Goal: Use online tool/utility: Utilize a website feature to perform a specific function

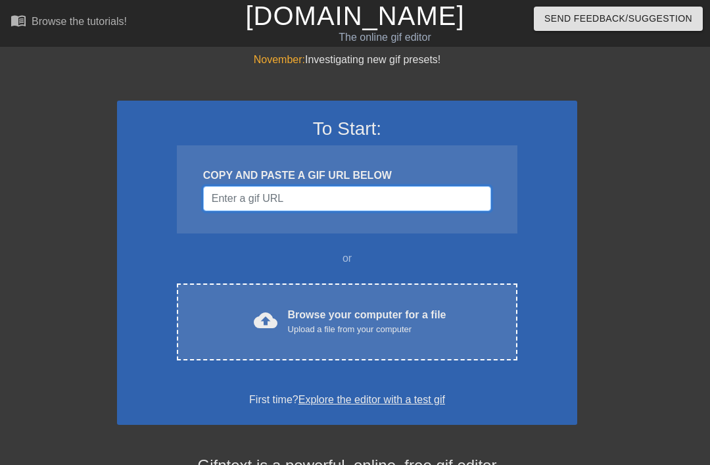
click at [371, 193] on input "Username" at bounding box center [347, 198] width 288 height 25
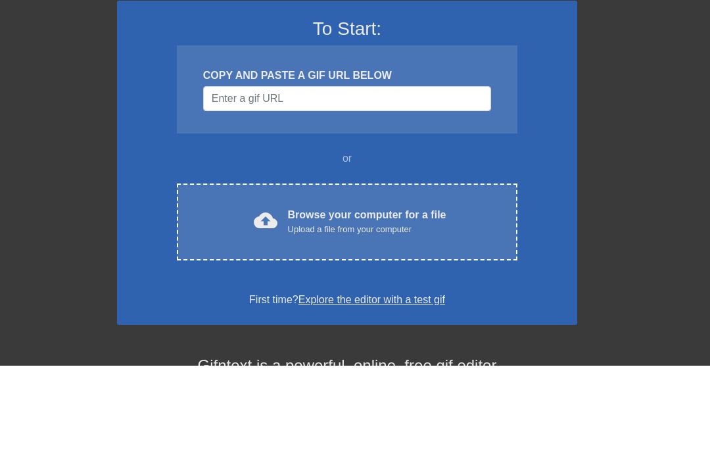
scroll to position [100, 0]
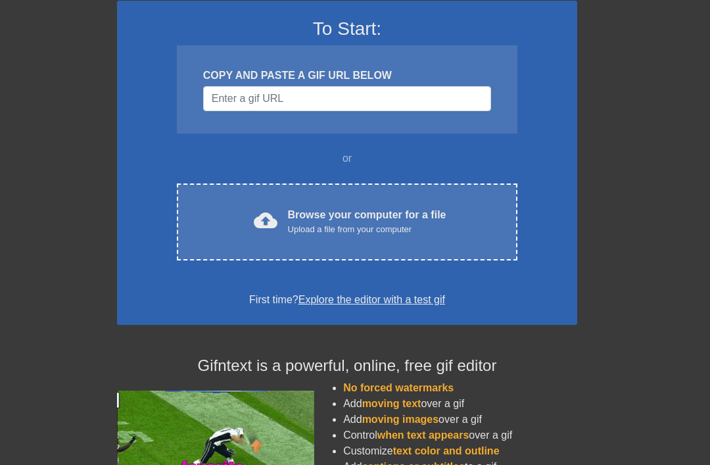
click at [361, 217] on div "Browse your computer for a file Upload a file from your computer" at bounding box center [367, 221] width 158 height 29
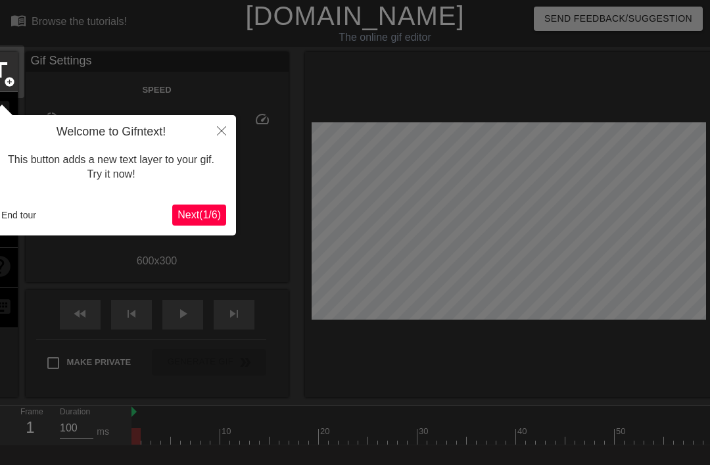
scroll to position [32, 0]
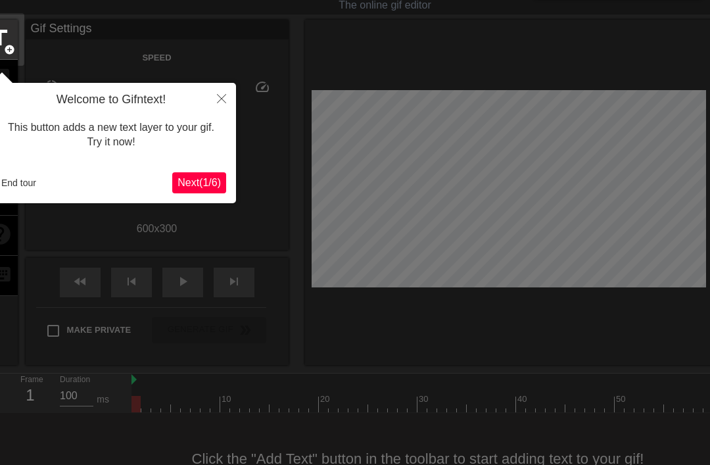
click at [183, 190] on button "Next ( 1 / 6 )" at bounding box center [199, 182] width 54 height 21
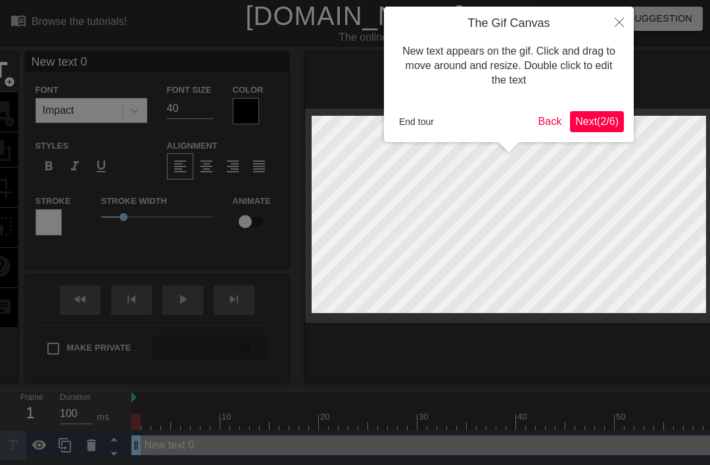
click at [601, 124] on span "Next ( 2 / 6 )" at bounding box center [596, 121] width 43 height 11
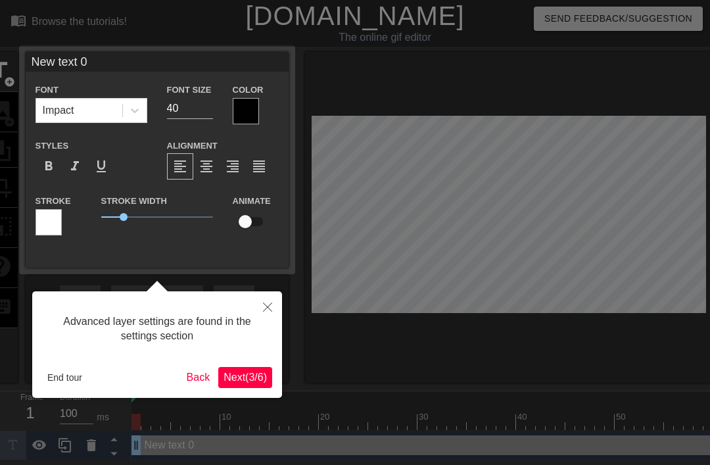
click at [254, 381] on span "Next ( 3 / 6 )" at bounding box center [245, 376] width 43 height 11
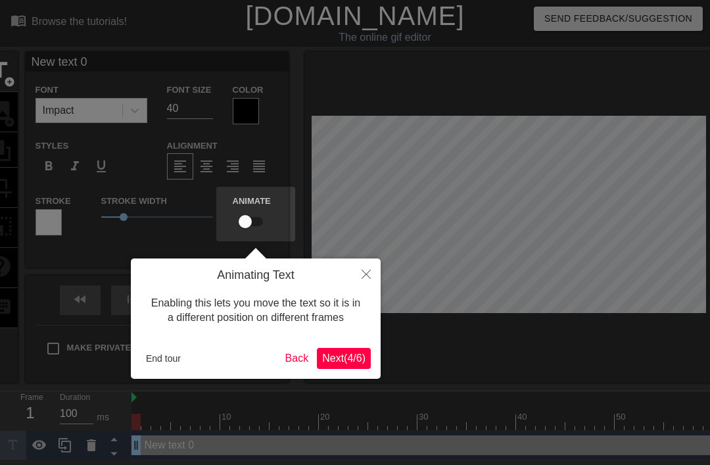
click at [341, 364] on span "Next ( 4 / 6 )" at bounding box center [343, 357] width 43 height 11
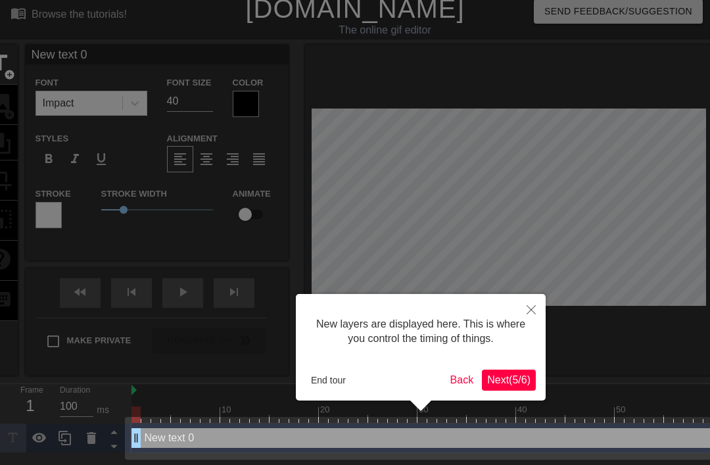
click at [521, 383] on span "Next ( 5 / 6 )" at bounding box center [508, 379] width 43 height 11
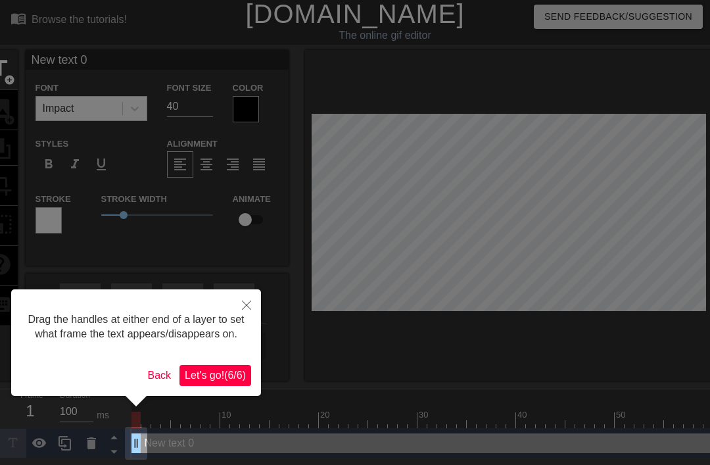
click at [242, 381] on span "Let's go! ( 6 / 6 )" at bounding box center [215, 374] width 61 height 11
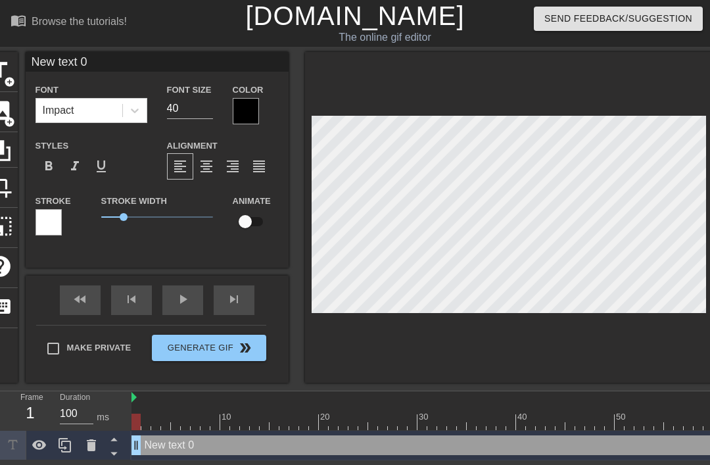
scroll to position [0, 1]
click at [96, 445] on icon at bounding box center [91, 445] width 16 height 16
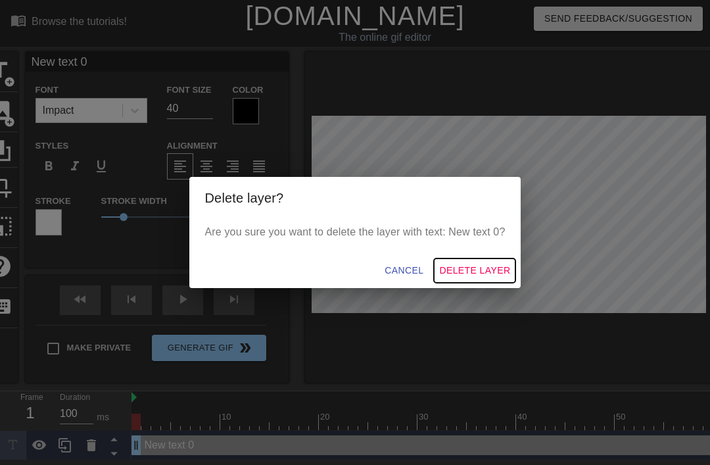
click at [466, 268] on span "Delete Layer" at bounding box center [474, 270] width 71 height 16
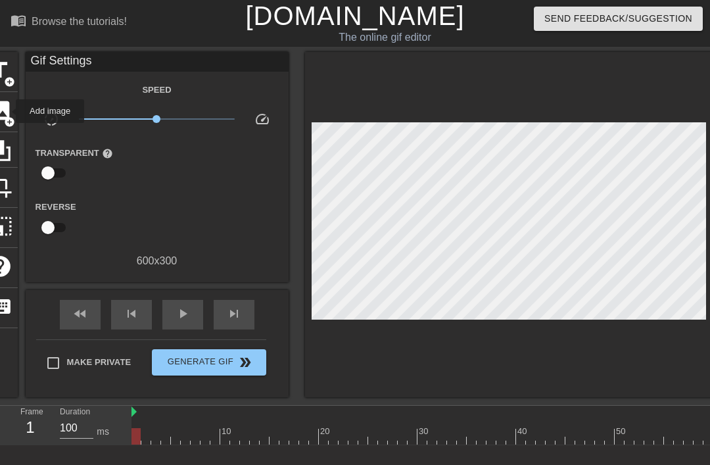
click at [7, 111] on span "image" at bounding box center [0, 110] width 25 height 25
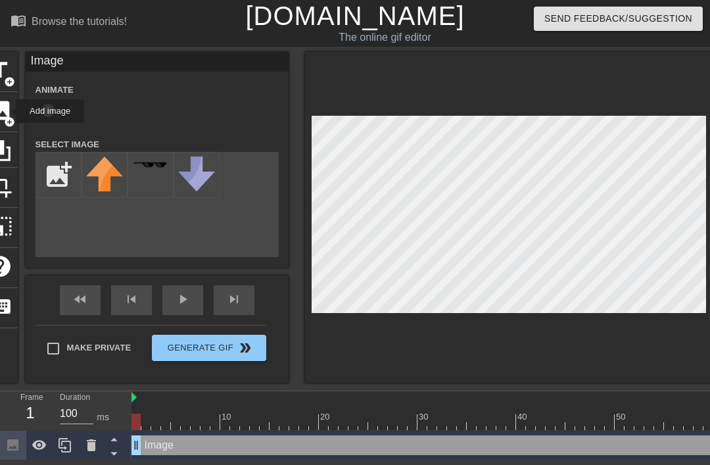
click at [64, 182] on input "file" at bounding box center [58, 175] width 45 height 45
click at [95, 454] on div at bounding box center [91, 445] width 26 height 29
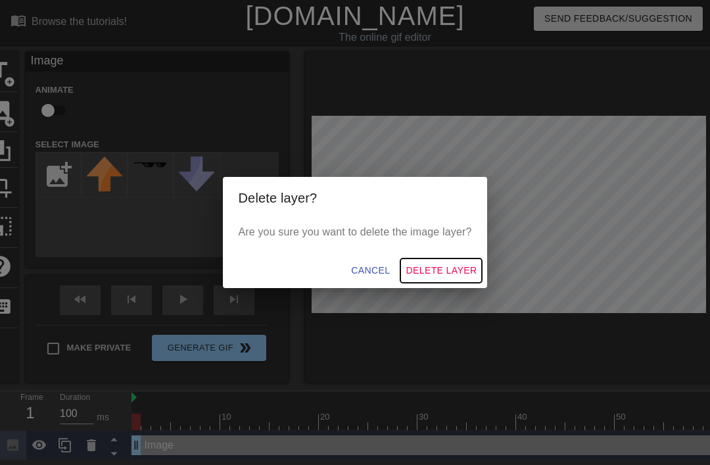
click at [435, 278] on span "Delete Layer" at bounding box center [441, 270] width 71 height 16
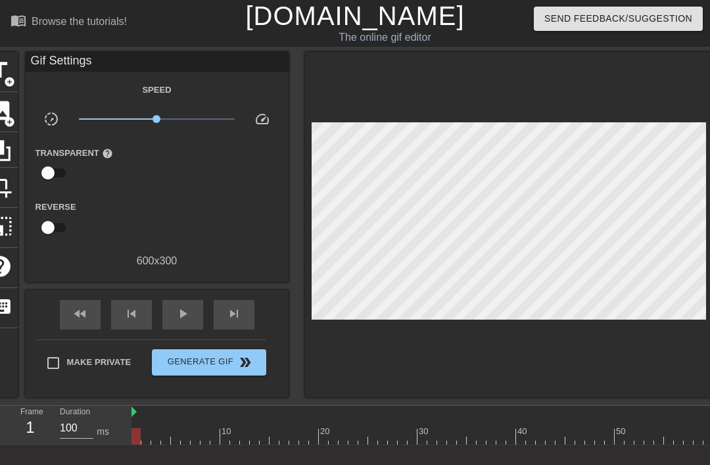
click at [9, 116] on span "add_circle" at bounding box center [9, 121] width 11 height 11
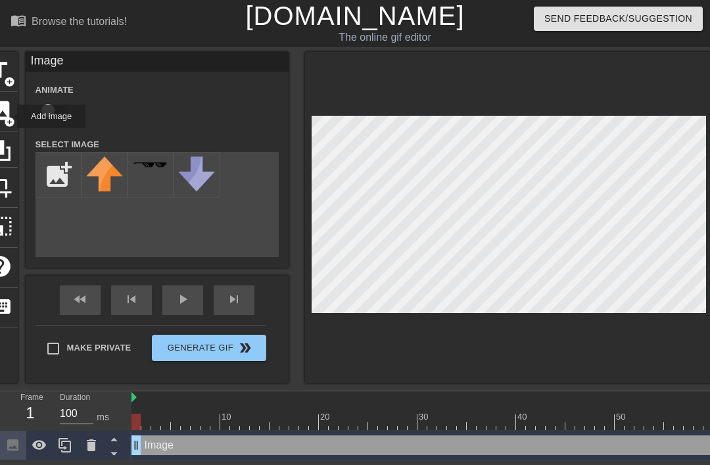
click at [59, 181] on input "file" at bounding box center [58, 175] width 45 height 45
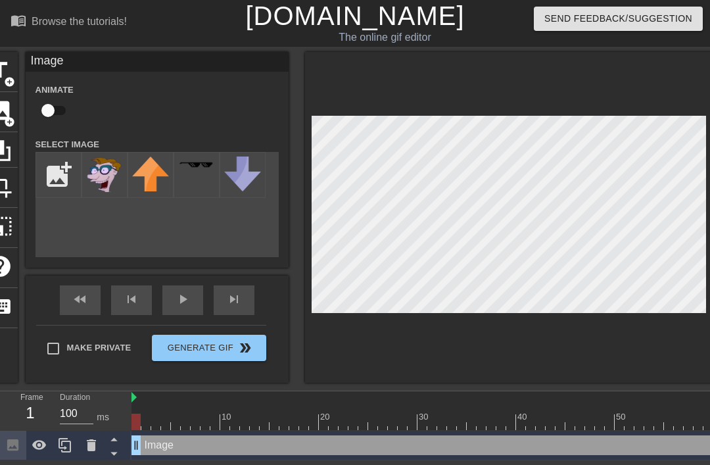
click at [60, 188] on input "file" at bounding box center [58, 175] width 45 height 45
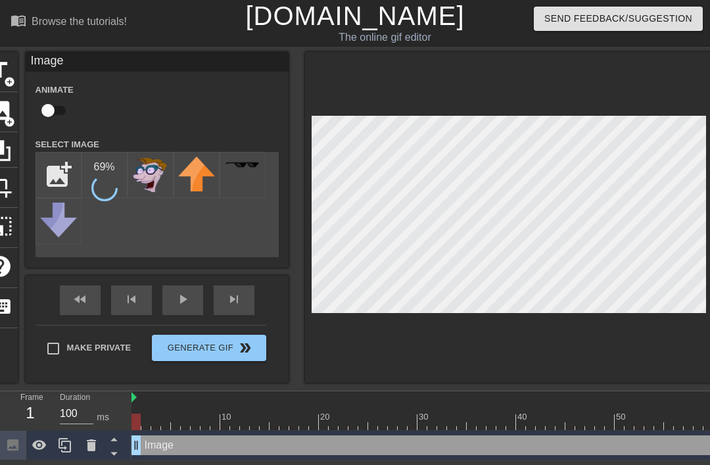
click at [60, 177] on input "file" at bounding box center [58, 175] width 45 height 45
type input "C:\fakepath\IMG_2893.png"
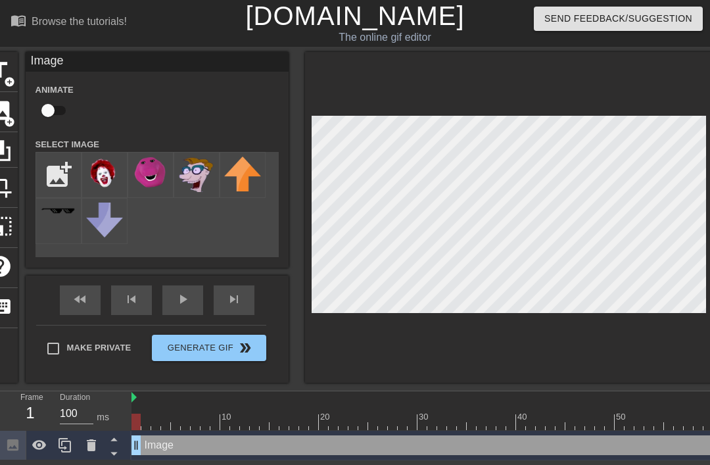
click at [203, 182] on img at bounding box center [196, 173] width 37 height 35
click at [162, 183] on img at bounding box center [150, 172] width 37 height 32
click at [117, 180] on img at bounding box center [104, 173] width 37 height 35
click at [153, 179] on img at bounding box center [150, 172] width 37 height 32
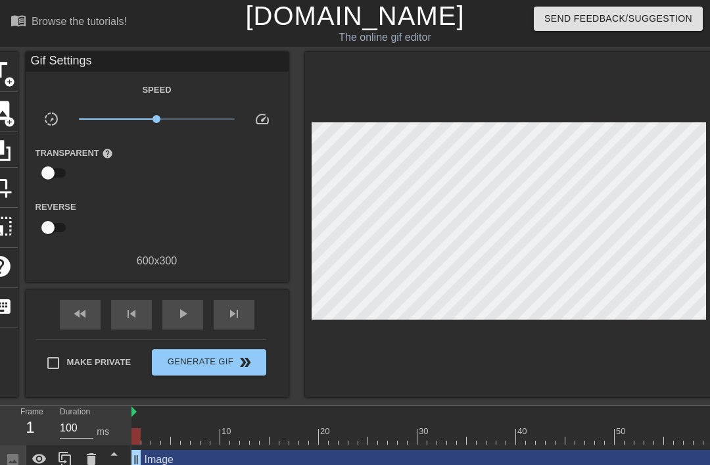
click at [7, 116] on span "add_circle" at bounding box center [9, 121] width 11 height 11
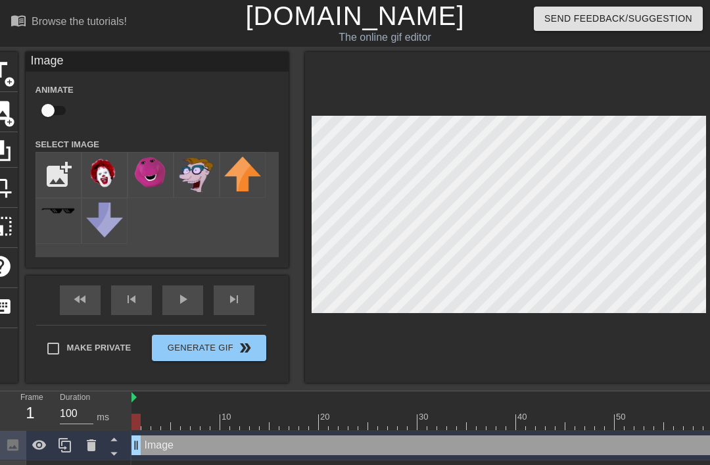
click at [118, 181] on img at bounding box center [104, 173] width 37 height 35
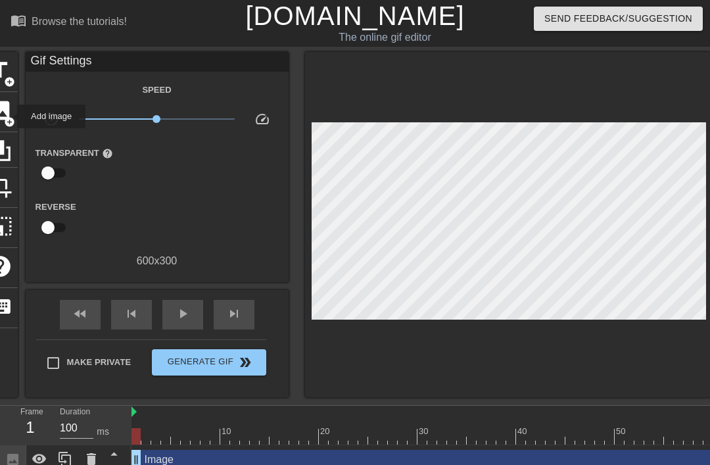
click at [9, 116] on span "add_circle" at bounding box center [9, 121] width 11 height 11
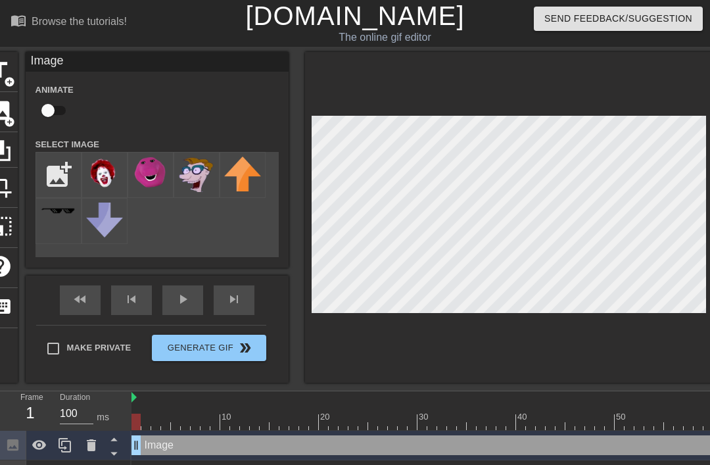
click at [198, 185] on img at bounding box center [196, 173] width 37 height 35
click at [49, 105] on input "checkbox" at bounding box center [48, 110] width 75 height 25
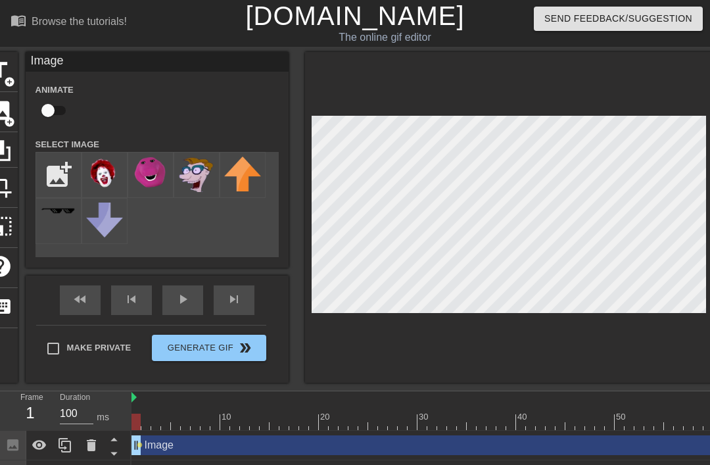
click at [57, 114] on input "checkbox" at bounding box center [48, 110] width 75 height 25
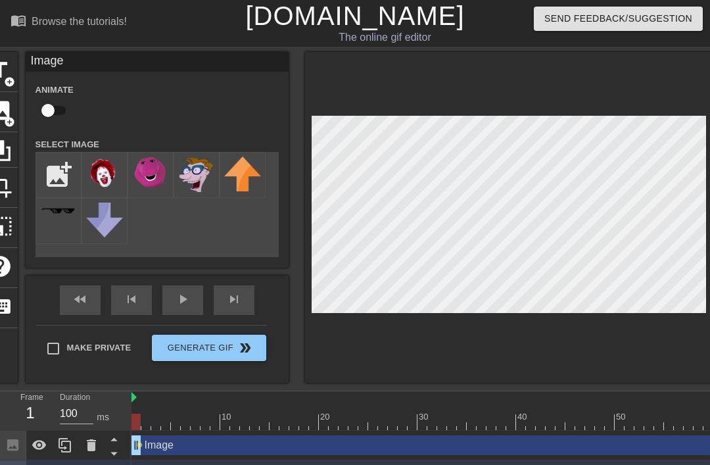
click at [47, 114] on input "checkbox" at bounding box center [48, 110] width 75 height 25
checkbox input "true"
click at [230, 111] on div "Animate" at bounding box center [157, 102] width 263 height 41
click at [211, 350] on button "Generate Gif double_arrow" at bounding box center [209, 348] width 114 height 26
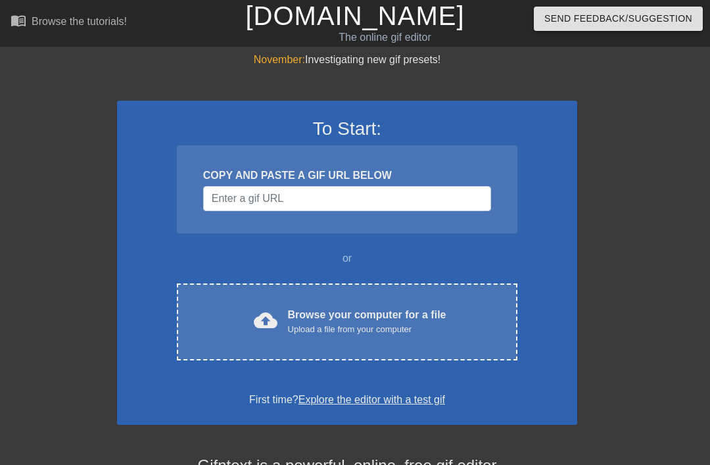
click at [357, 328] on div "Upload a file from your computer" at bounding box center [367, 329] width 158 height 13
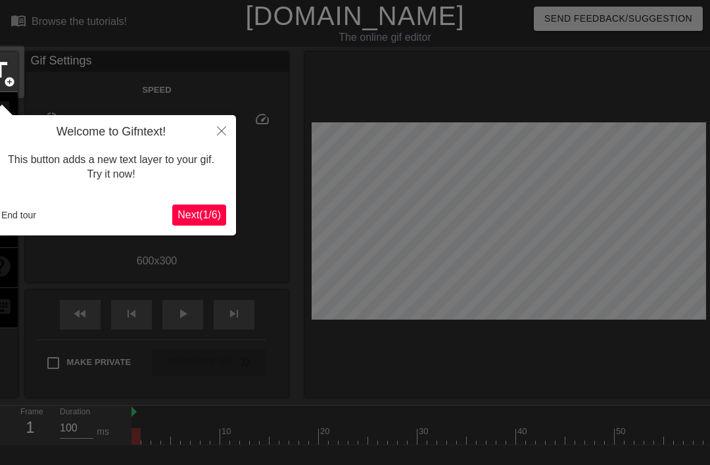
scroll to position [32, 0]
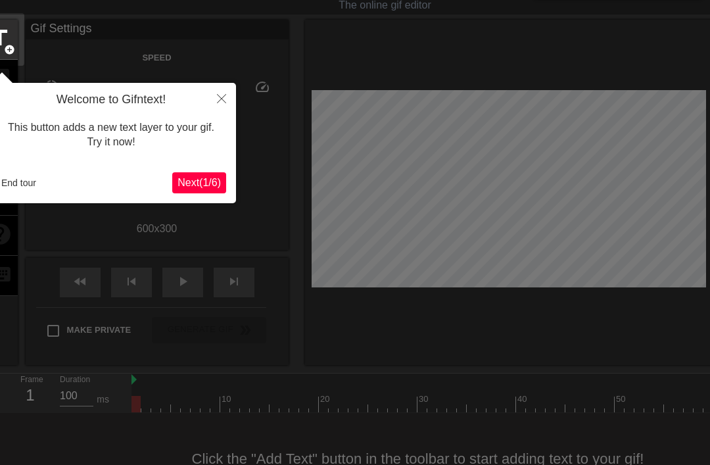
click at [202, 181] on span "Next ( 1 / 6 )" at bounding box center [198, 182] width 43 height 11
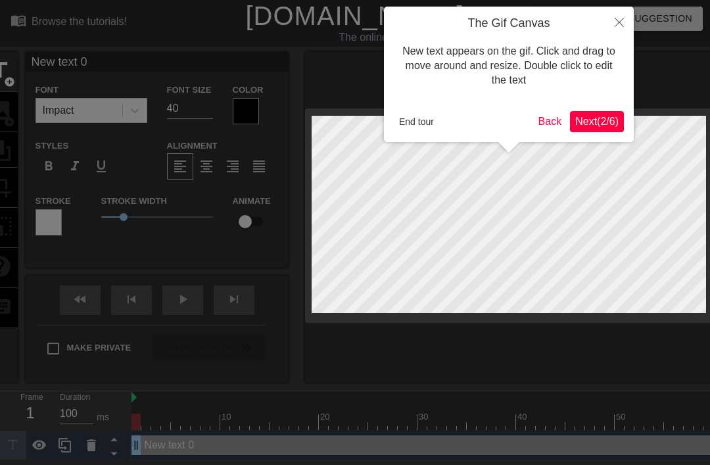
scroll to position [0, 0]
click at [594, 125] on span "Next ( 2 / 6 )" at bounding box center [596, 121] width 43 height 11
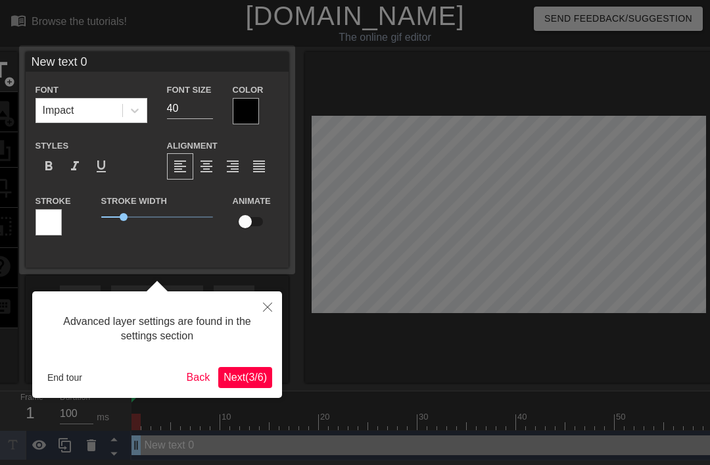
click at [252, 383] on button "Next ( 3 / 6 )" at bounding box center [245, 377] width 54 height 21
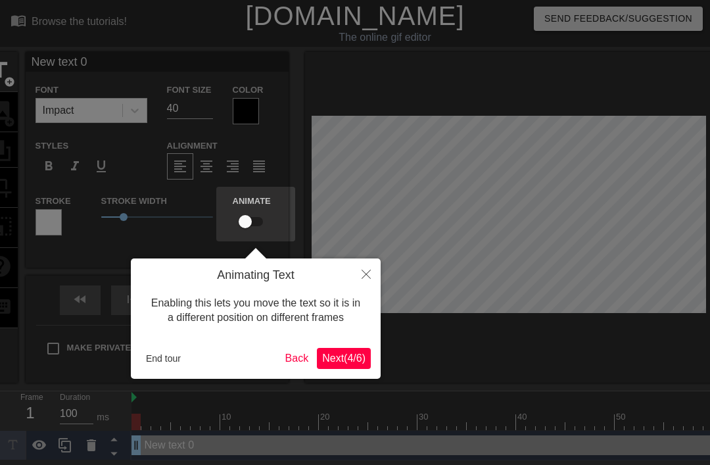
click at [339, 360] on span "Next ( 4 / 6 )" at bounding box center [343, 357] width 43 height 11
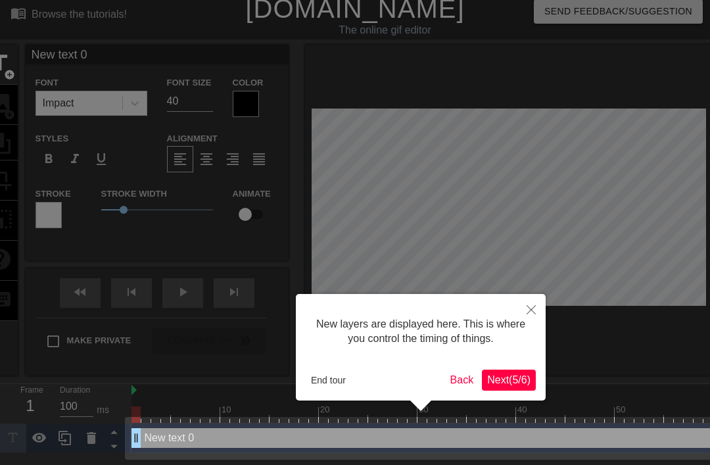
click at [497, 381] on span "Next ( 5 / 6 )" at bounding box center [508, 379] width 43 height 11
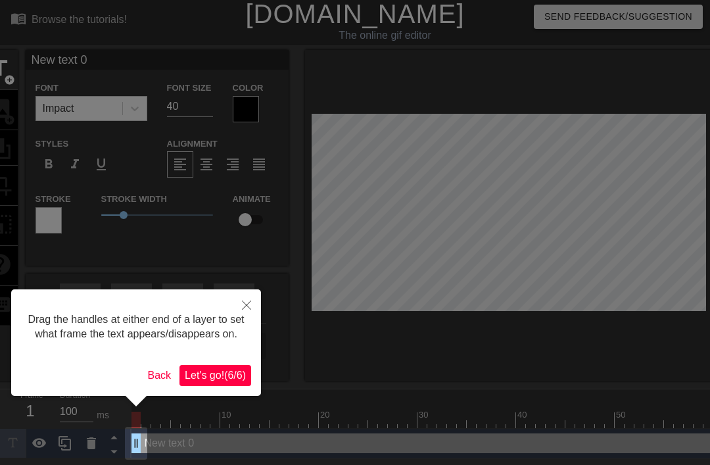
click at [241, 381] on span "Let's go! ( 6 / 6 )" at bounding box center [215, 374] width 61 height 11
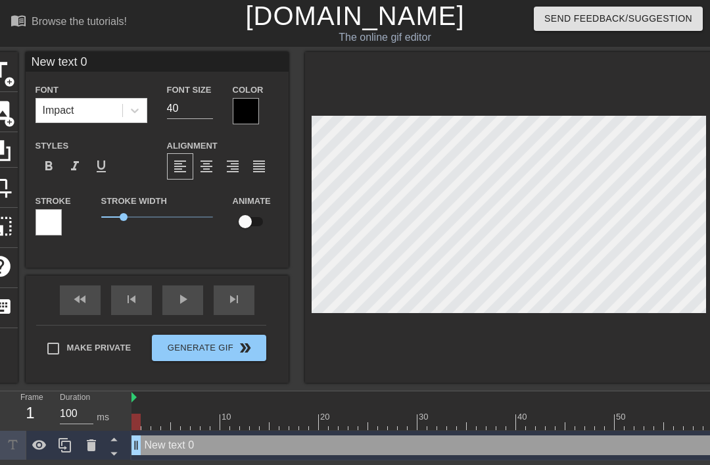
scroll to position [0, 2]
type input "New text"
type textarea "New text"
type input "New text"
type textarea "New text"
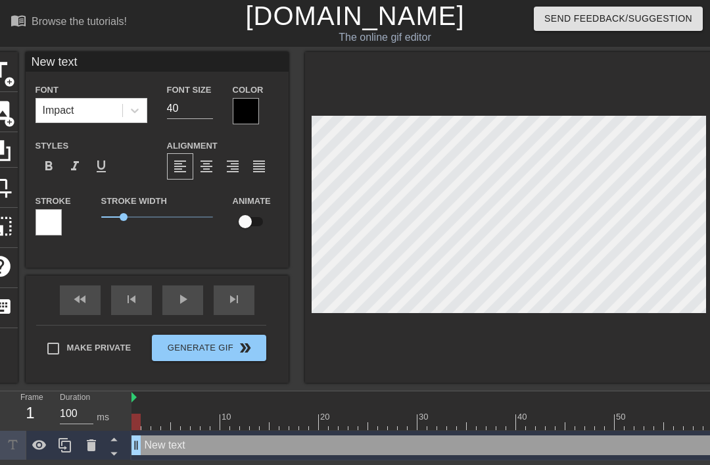
type input "New tex"
type textarea "New tex"
type input "New te"
type textarea "New te"
type input "New t"
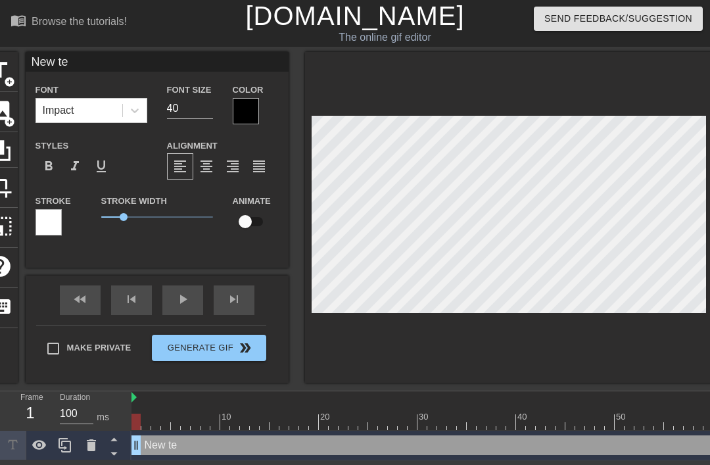
type textarea "New t"
type input "New"
type textarea "New"
type input "New"
type textarea "New"
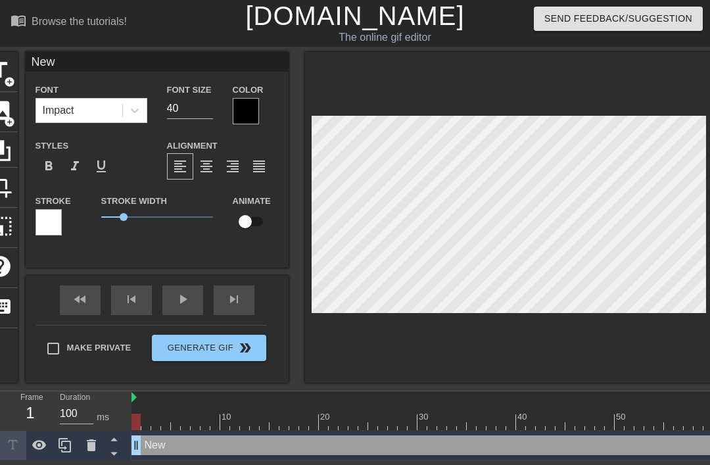
type input "Ne"
type textarea "Ne"
type input "N"
type textarea "N"
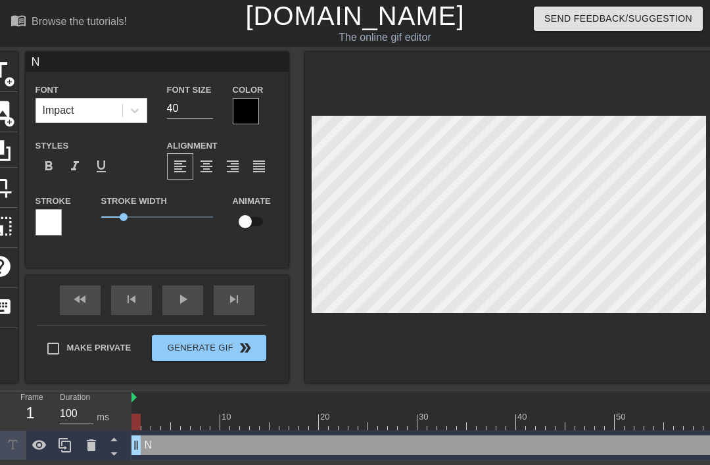
scroll to position [0, 0]
type input "C"
type textarea "Ce"
type input "Ce"
type textarea "Cen"
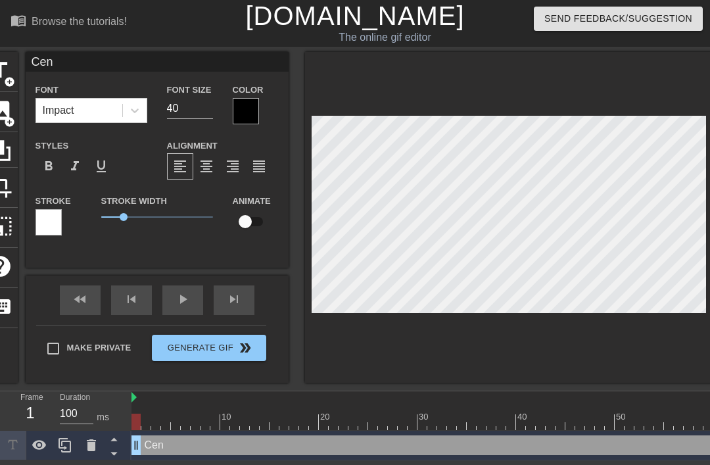
type input "Cens"
type textarea "Cens"
type input "Censo"
type textarea "Censor"
type input "Censore"
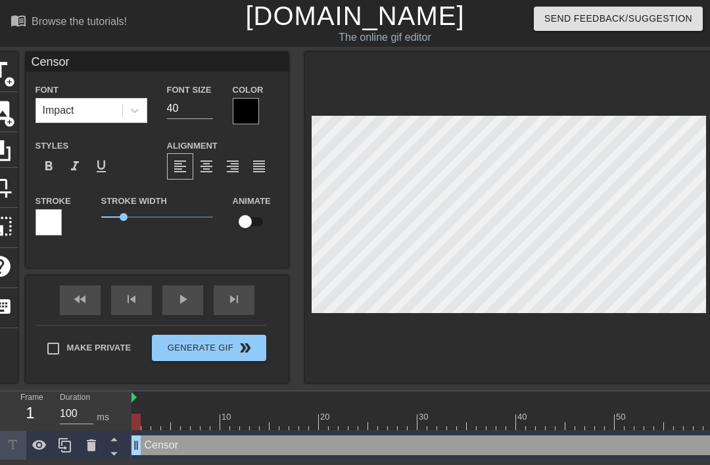
type textarea "Censore"
type input "Censored"
type textarea "Censored"
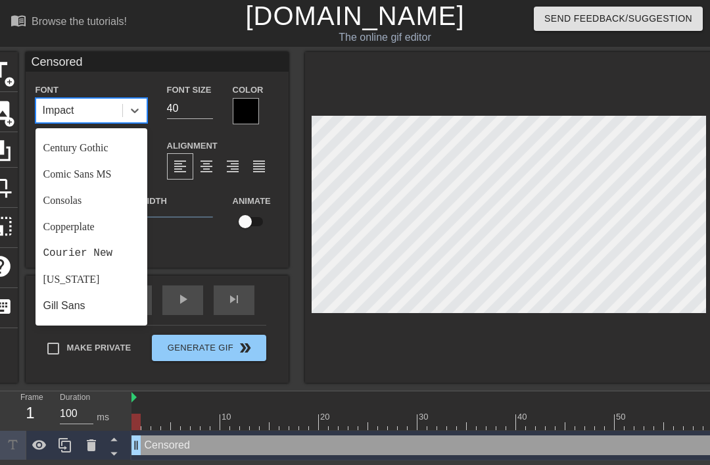
scroll to position [127, 0]
click at [215, 66] on input "Censored" at bounding box center [157, 62] width 263 height 20
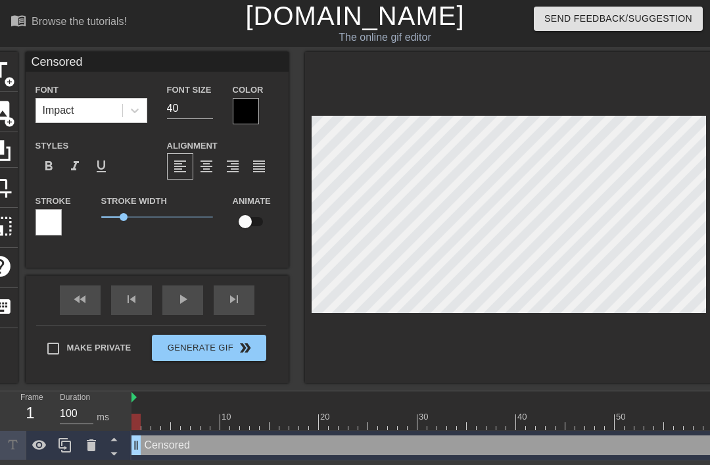
click at [188, 111] on input "40" at bounding box center [190, 108] width 46 height 21
type input "4"
type input "100"
click at [251, 114] on div at bounding box center [246, 111] width 26 height 26
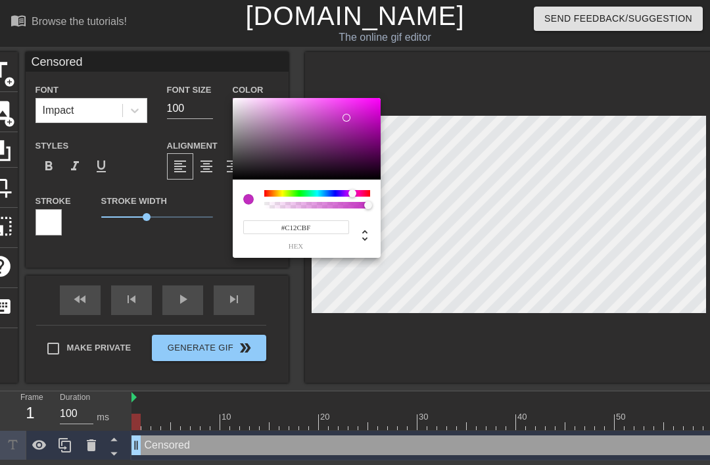
click at [346, 118] on div at bounding box center [346, 118] width 8 height 8
click at [333, 131] on div at bounding box center [332, 130] width 8 height 8
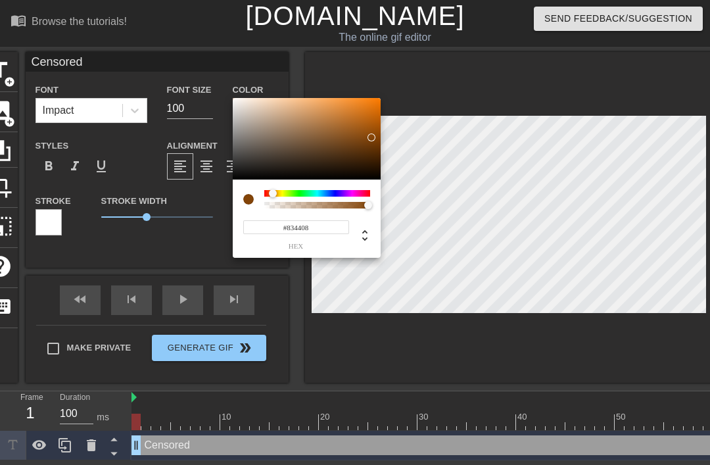
type input "#834509"
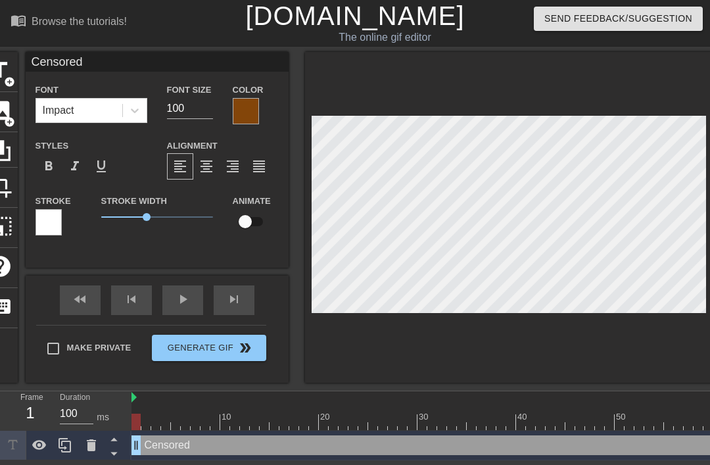
click at [57, 218] on div at bounding box center [48, 222] width 26 height 26
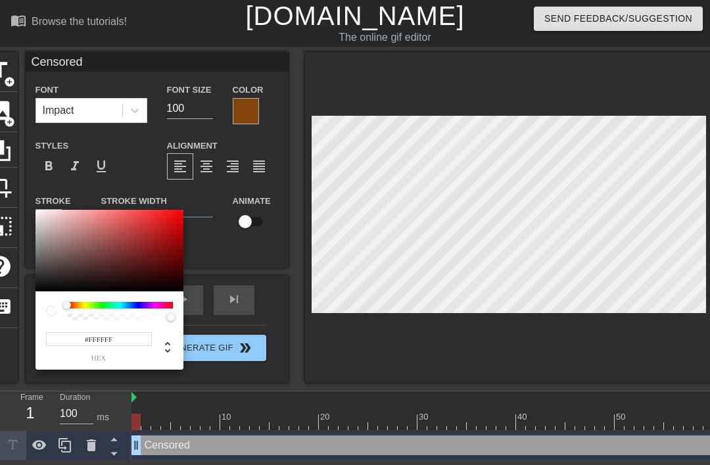
click at [74, 306] on div at bounding box center [71, 306] width 8 height 8
click at [71, 308] on div at bounding box center [71, 306] width 8 height 8
click at [70, 307] on div at bounding box center [67, 305] width 8 height 8
click at [152, 234] on div at bounding box center [151, 233] width 8 height 8
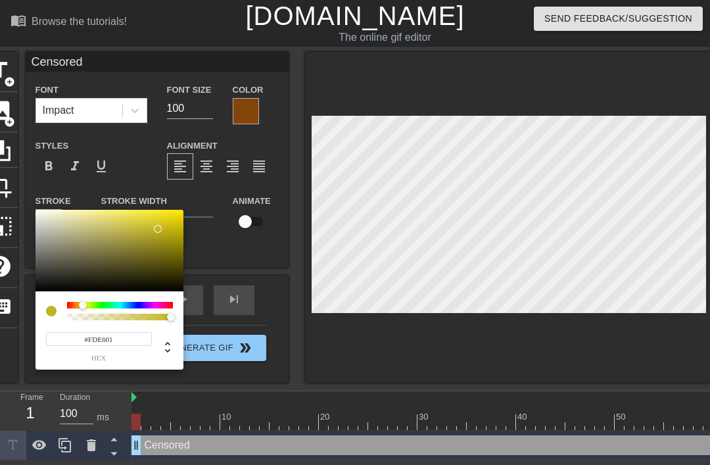
type input "#FFE800"
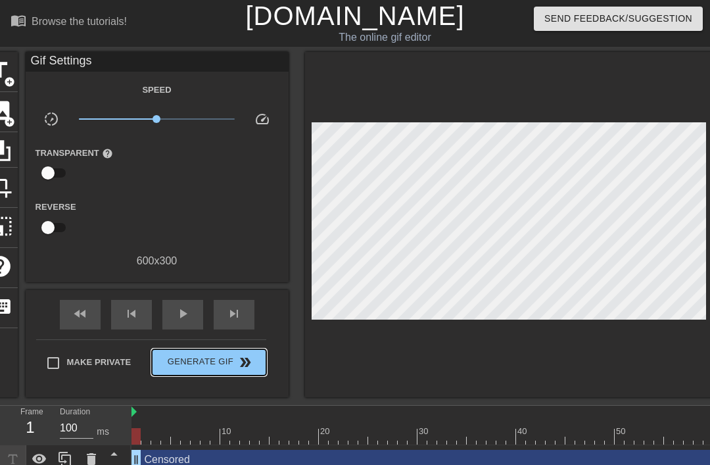
click at [220, 358] on span "Generate Gif double_arrow" at bounding box center [208, 362] width 103 height 16
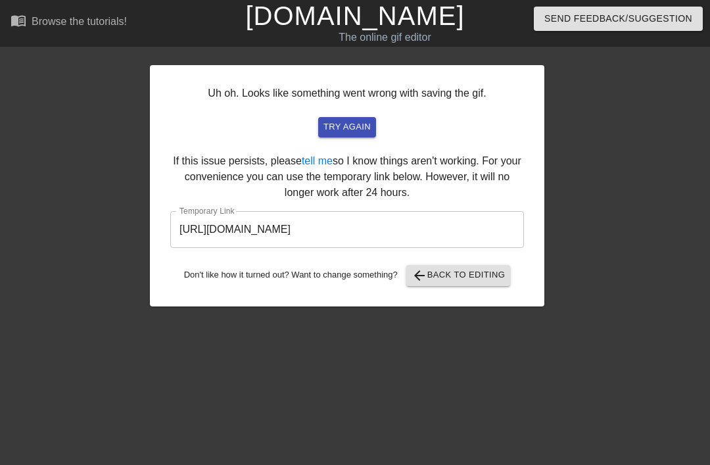
click at [354, 148] on div "Uh oh. Looks like something went wrong with saving the gif. try again If this i…" at bounding box center [347, 185] width 394 height 241
click at [357, 130] on span "try again" at bounding box center [346, 127] width 47 height 15
